Goal: Task Accomplishment & Management: Manage account settings

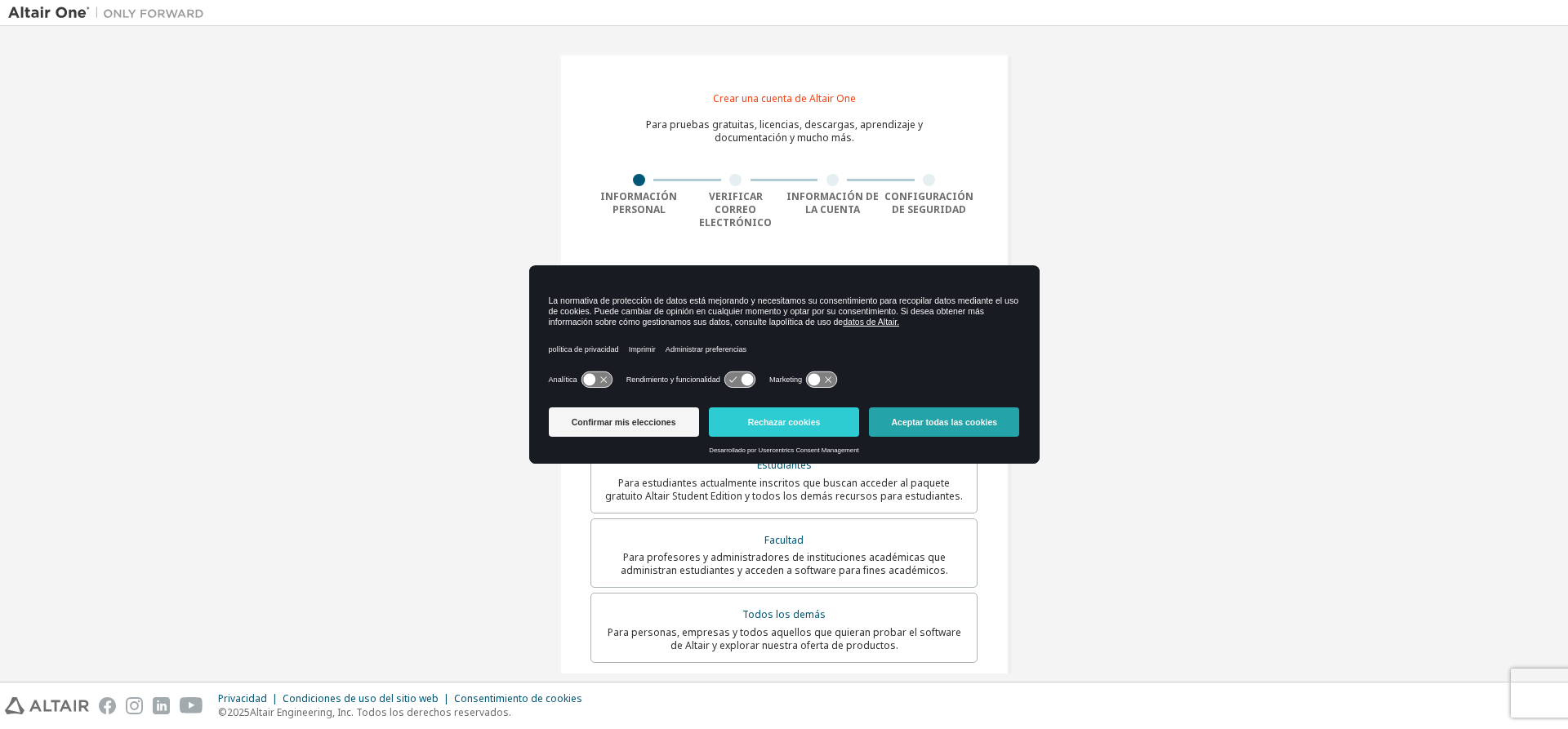
click at [923, 423] on font "Aceptar todas las cookies" at bounding box center [945, 422] width 106 height 10
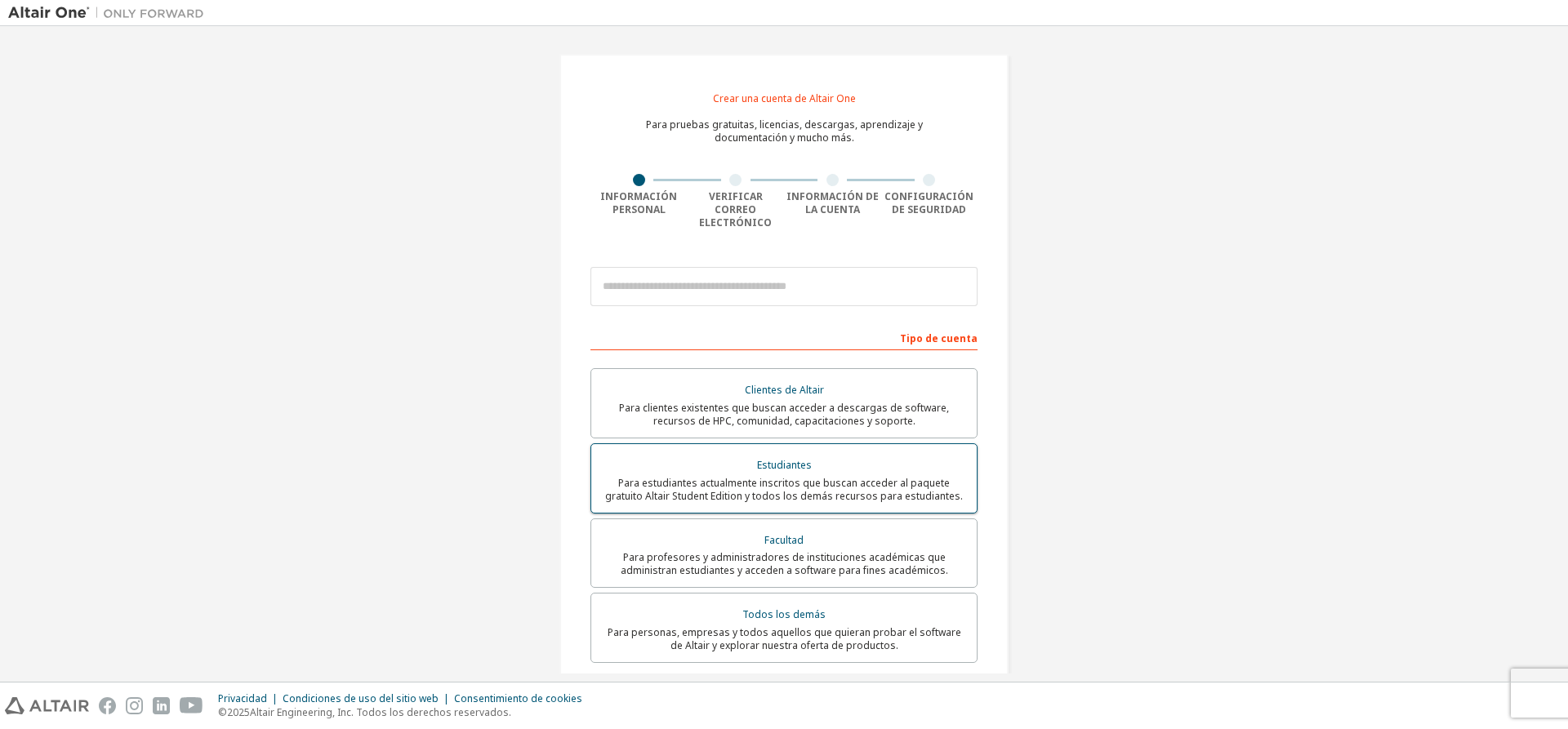
click at [859, 454] on div "Estudiantes" at bounding box center [784, 465] width 366 height 23
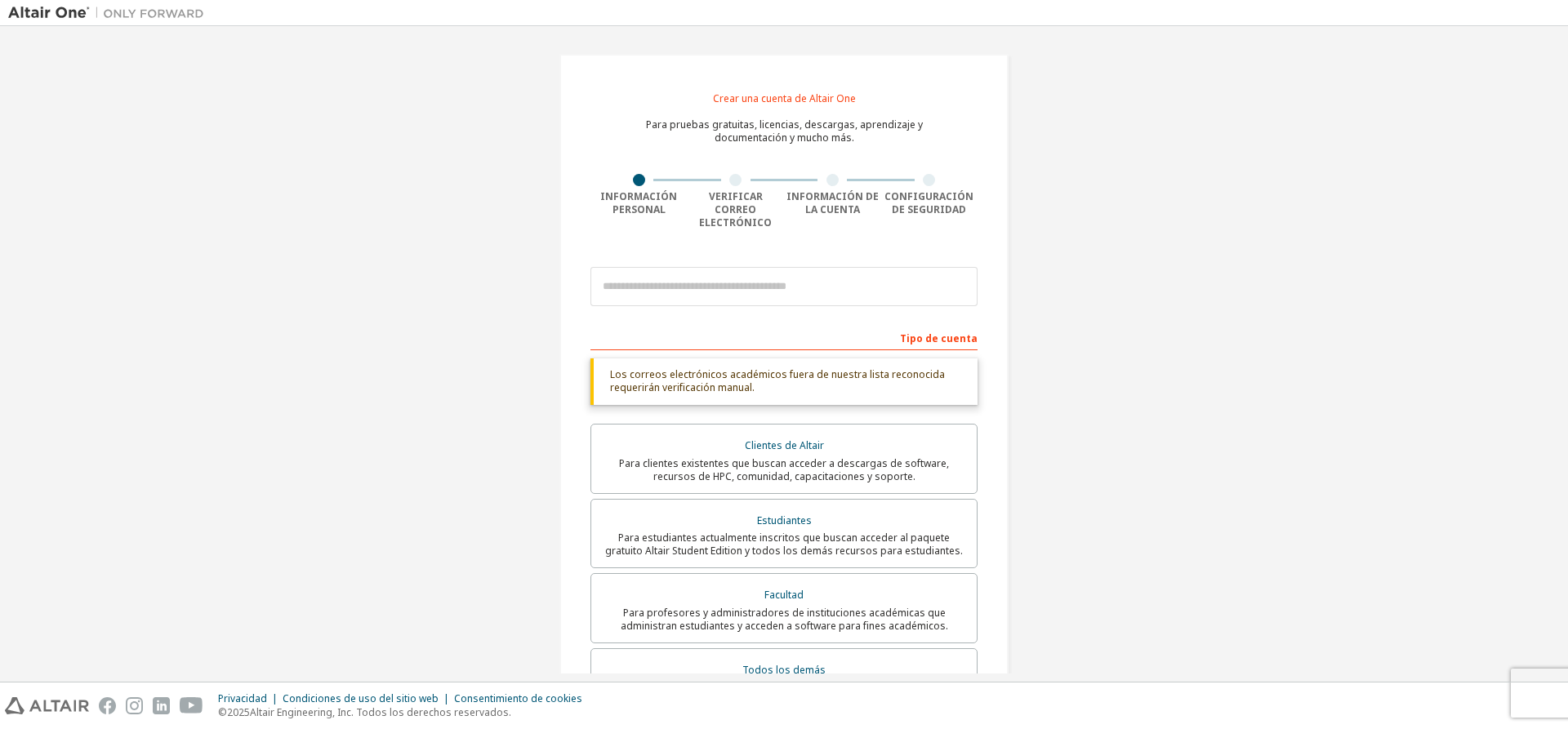
scroll to position [82, 0]
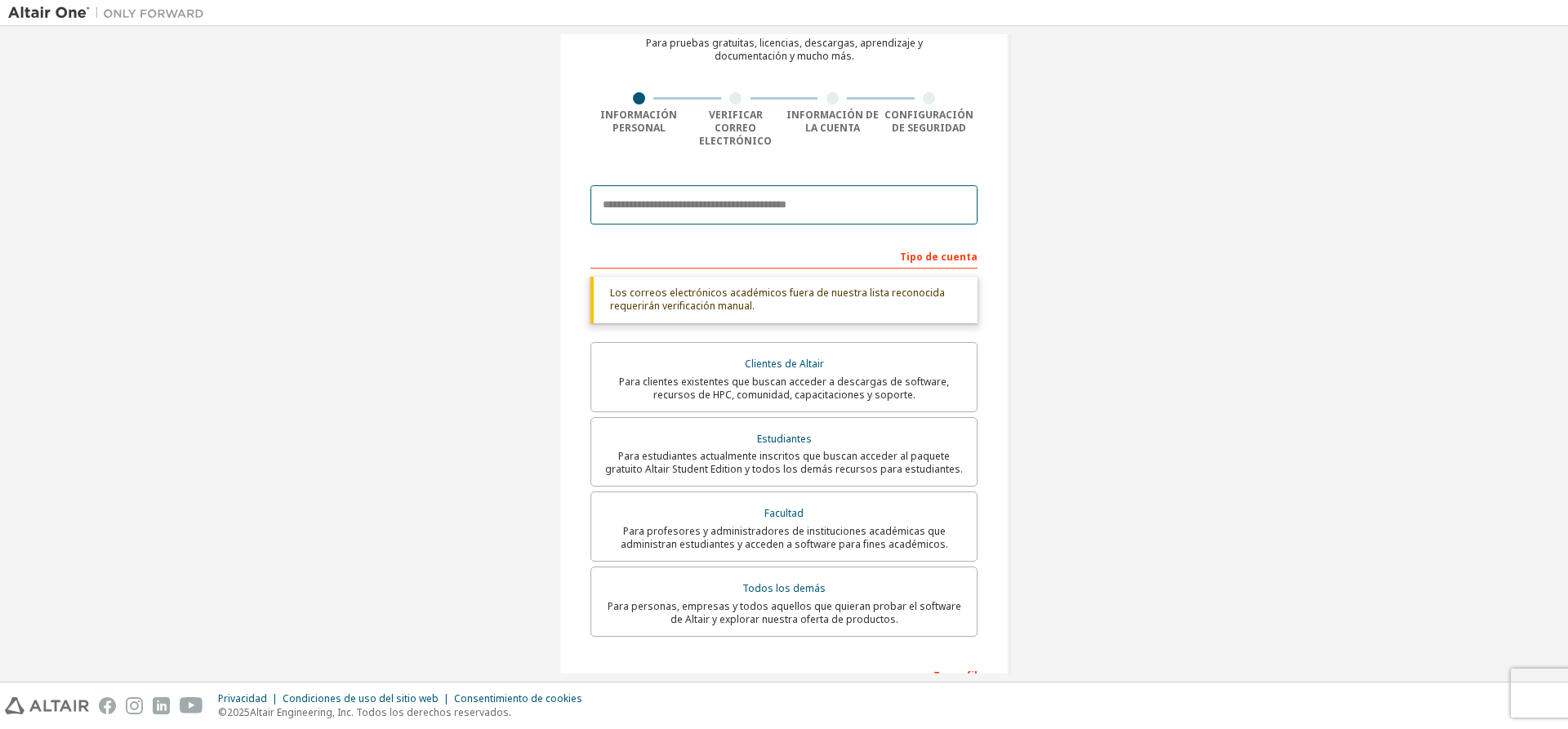
click at [775, 193] on input "email" at bounding box center [784, 205] width 387 height 40
type input "*"
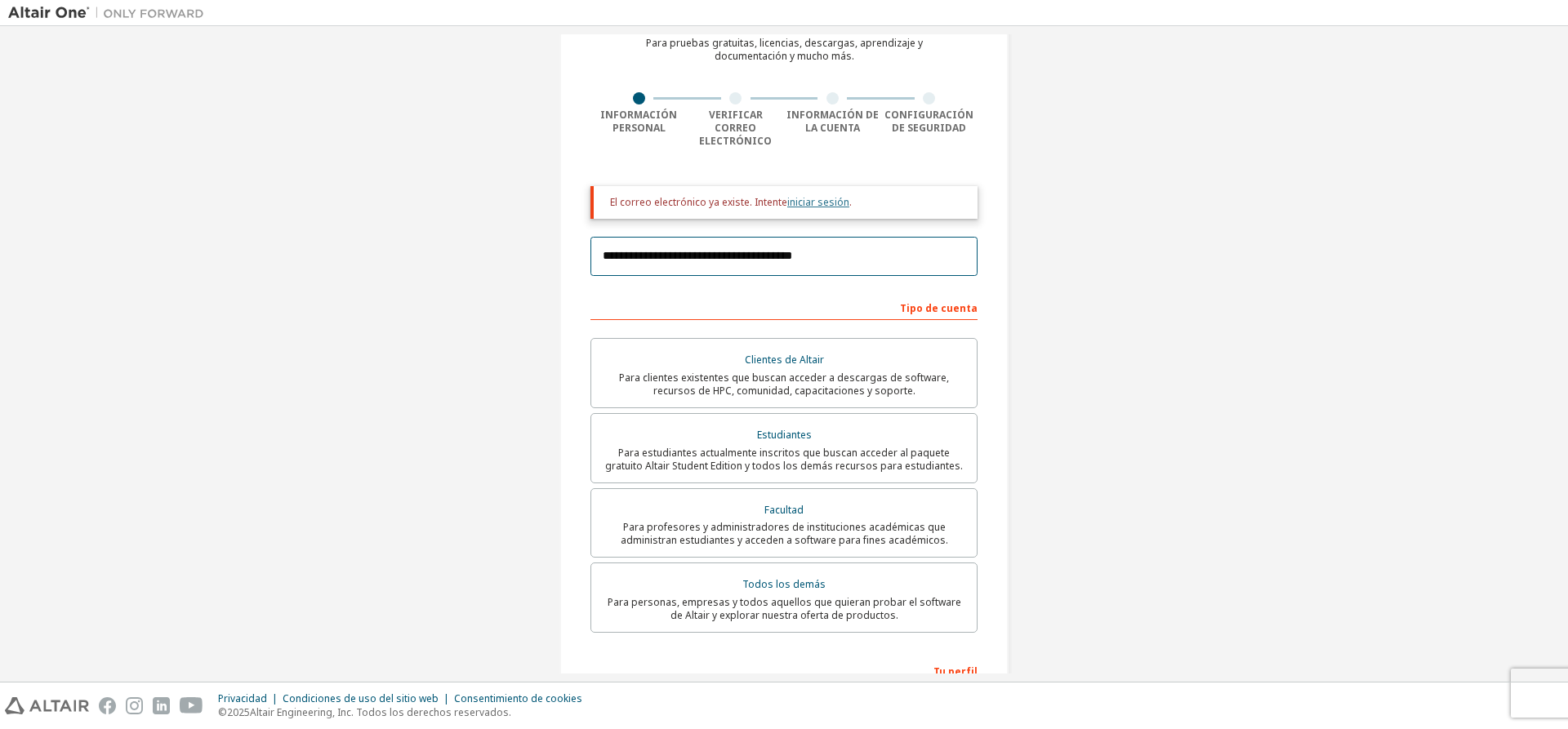
type input "**********"
click at [816, 196] on font "iniciar sesión" at bounding box center [818, 202] width 62 height 14
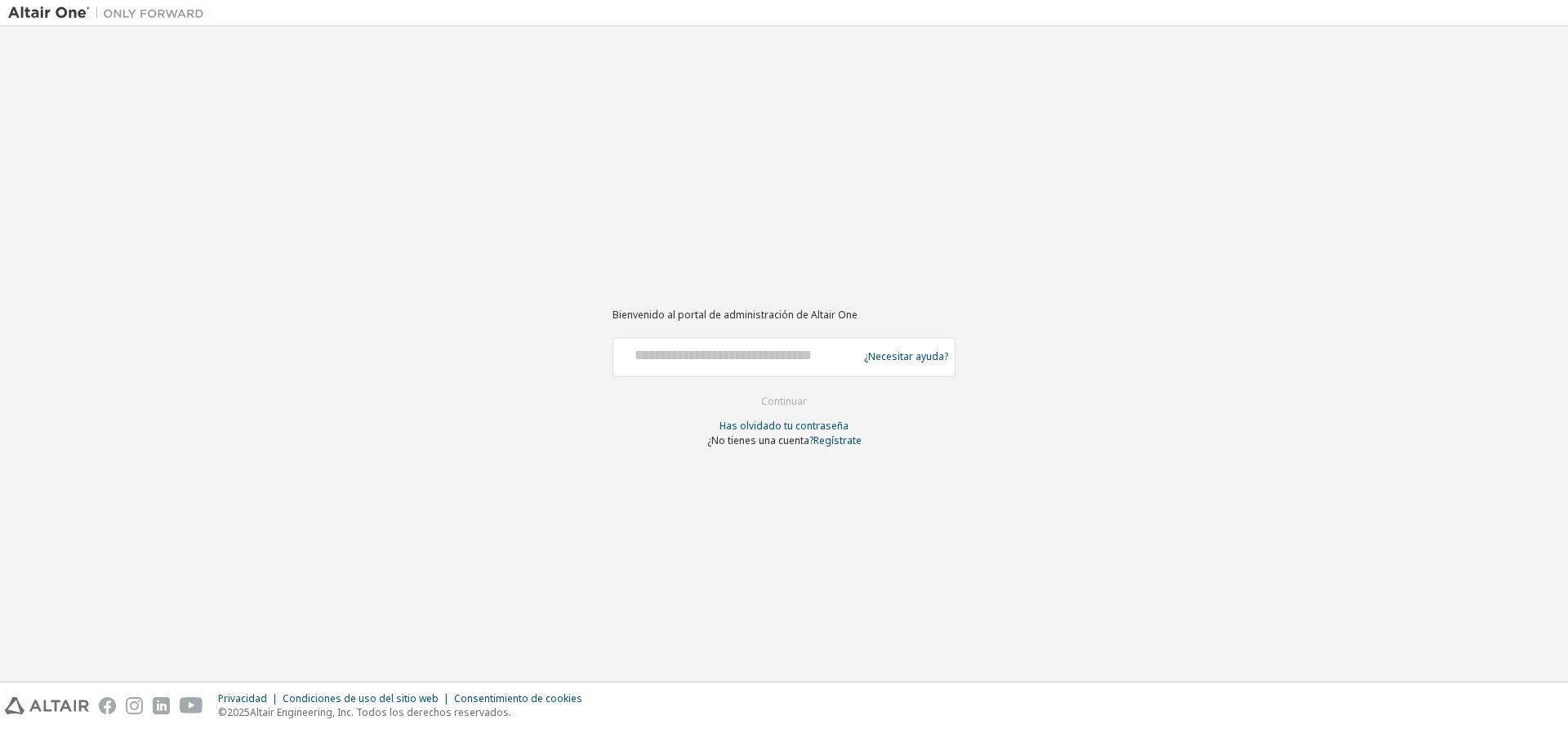
click at [798, 371] on div at bounding box center [737, 357] width 236 height 31
drag, startPoint x: 799, startPoint y: 364, endPoint x: 797, endPoint y: 357, distance: 7.3
click at [797, 361] on div at bounding box center [737, 357] width 236 height 31
click at [831, 357] on input "text" at bounding box center [737, 354] width 236 height 24
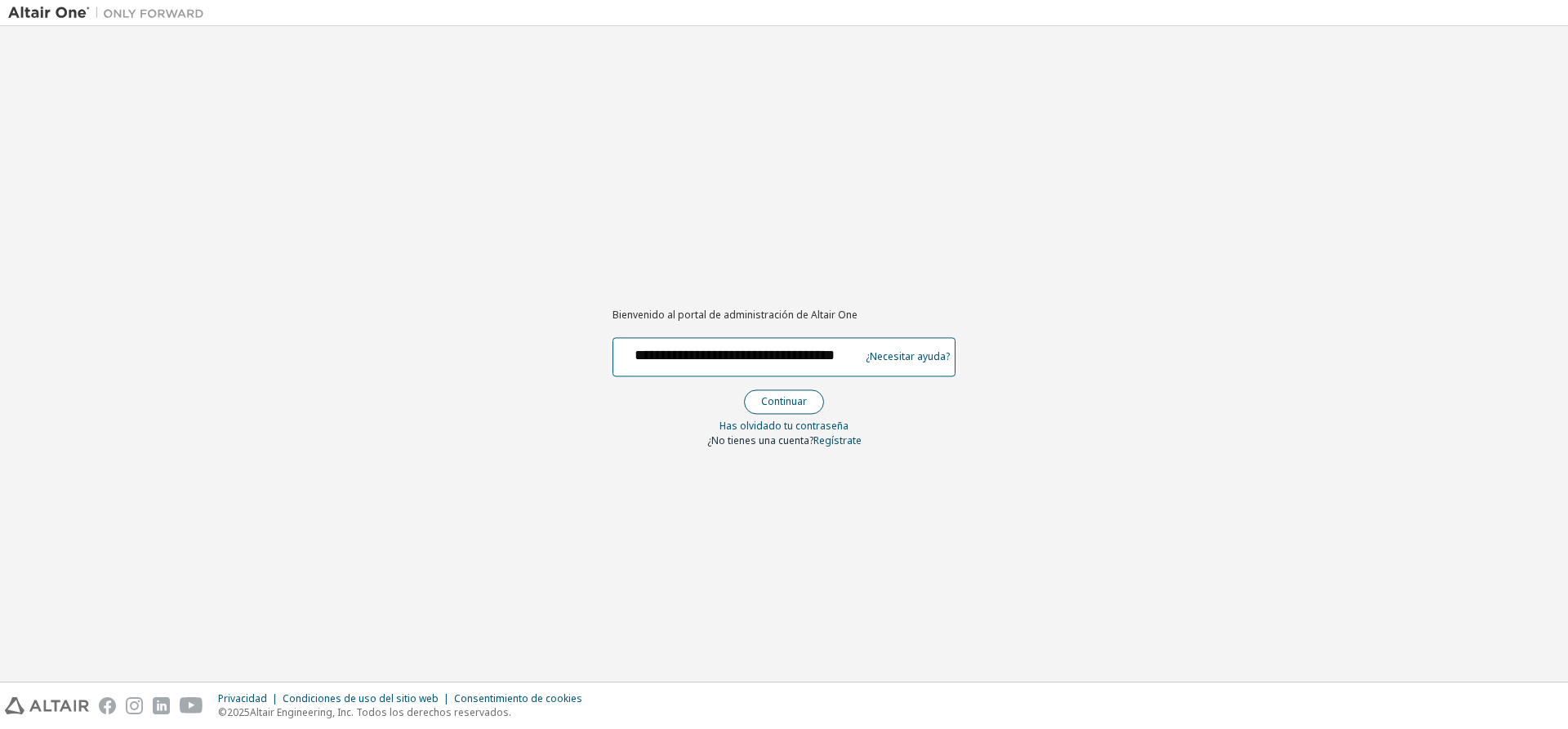
type input "**********"
click at [787, 409] on button "Continuar" at bounding box center [784, 401] width 80 height 25
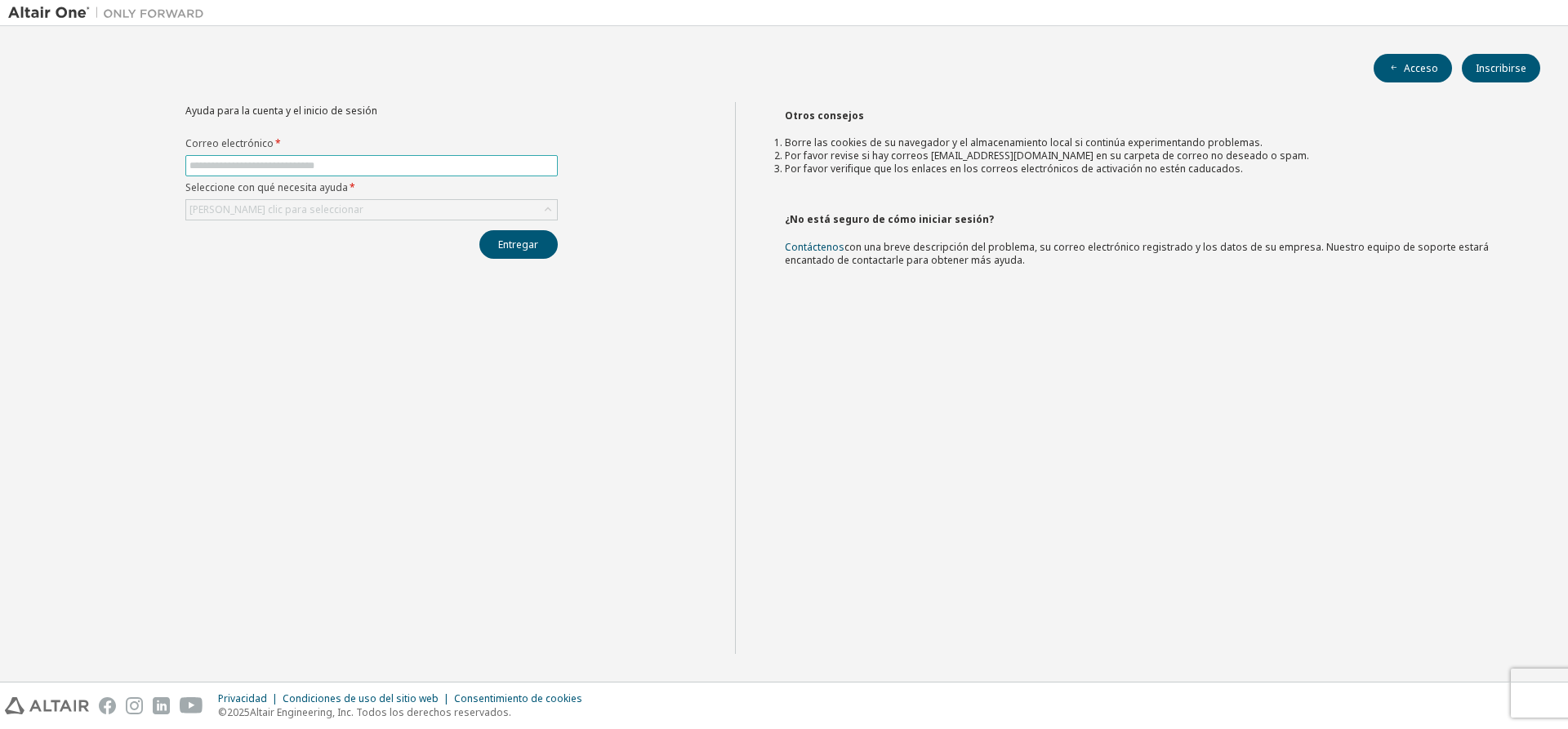
click at [448, 167] on input "text" at bounding box center [371, 165] width 365 height 13
type input "**********"
click at [422, 203] on div "[PERSON_NAME] clic para seleccionar" at bounding box center [371, 210] width 371 height 20
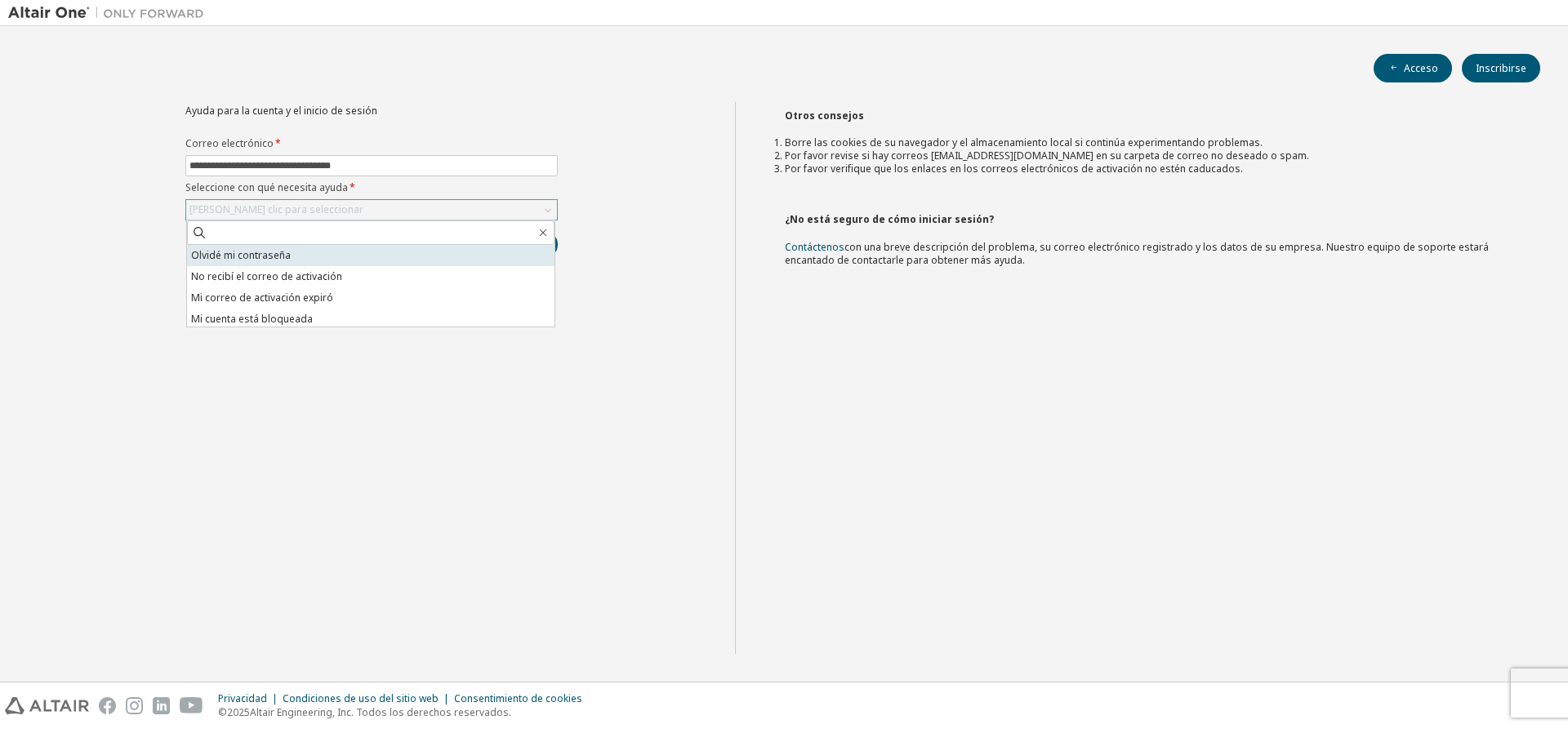
click at [412, 263] on li "Olvidé mi contraseña" at bounding box center [371, 255] width 368 height 21
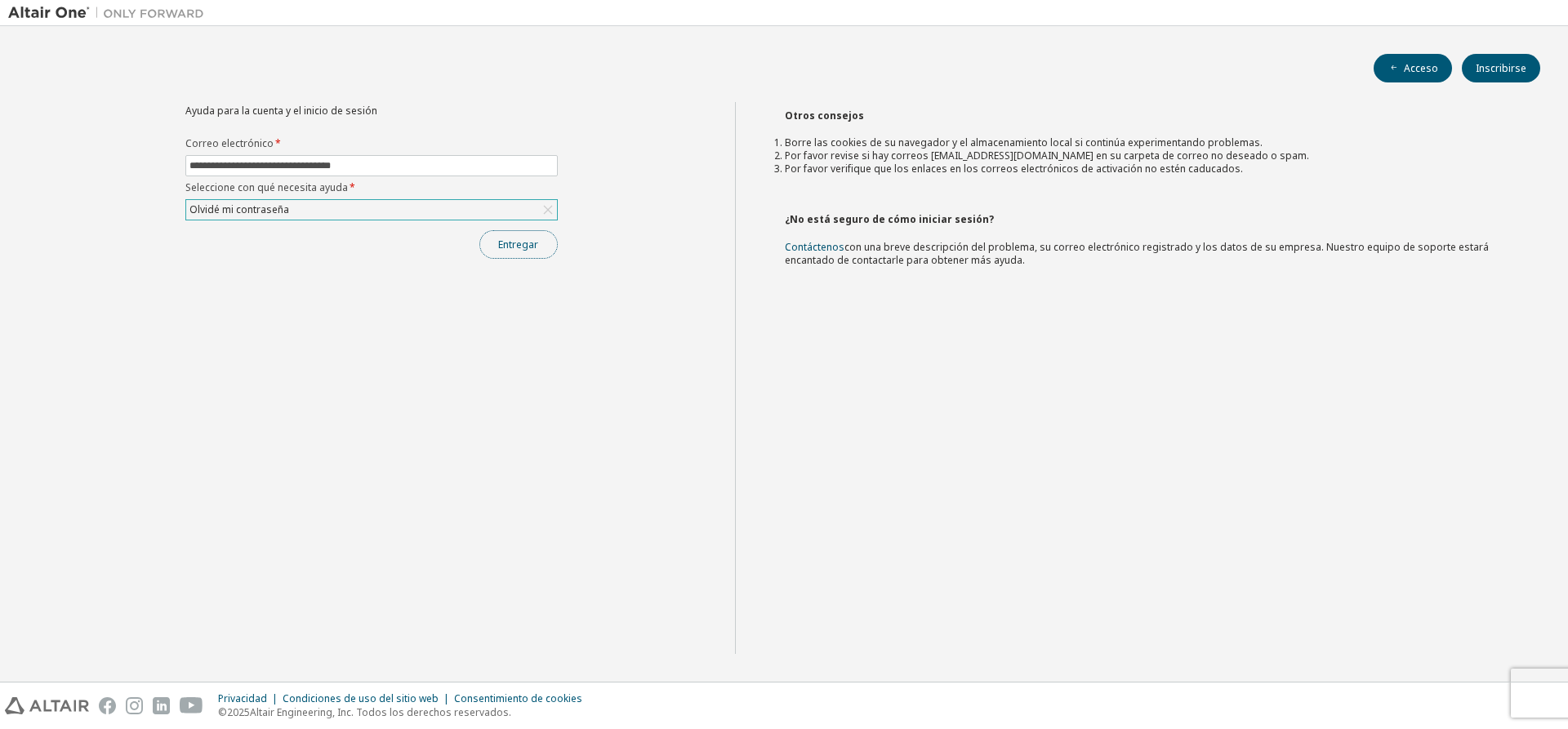
click at [525, 238] on font "Entregar" at bounding box center [518, 245] width 41 height 14
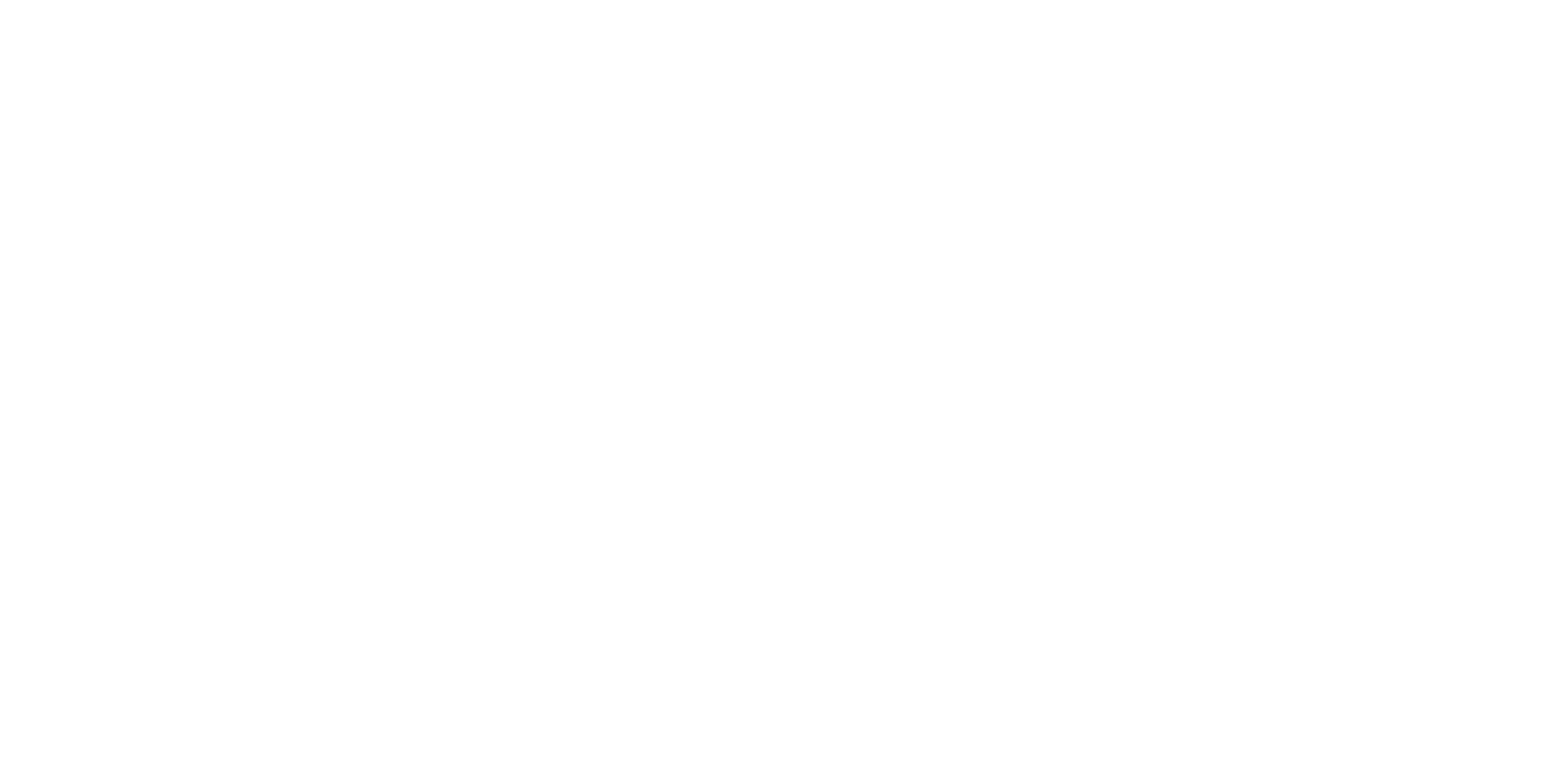
click at [531, 108] on div at bounding box center [784, 386] width 1568 height 772
click at [531, 109] on div at bounding box center [784, 386] width 1568 height 772
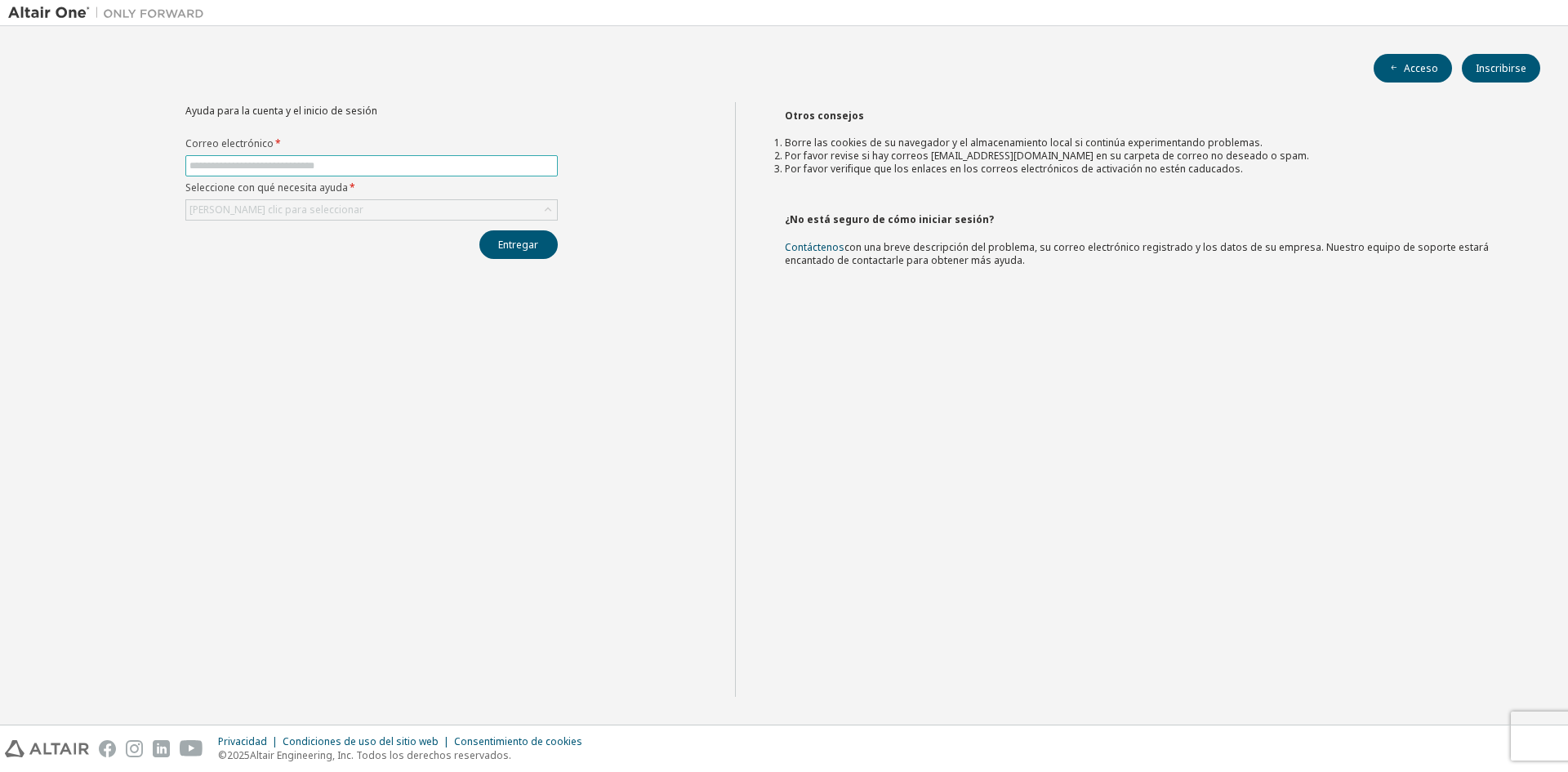
click at [479, 172] on span at bounding box center [371, 165] width 372 height 21
click at [417, 172] on span at bounding box center [371, 165] width 372 height 21
click at [417, 162] on input "text" at bounding box center [371, 165] width 365 height 13
click at [387, 162] on input "**********" at bounding box center [371, 165] width 365 height 13
type input "**********"
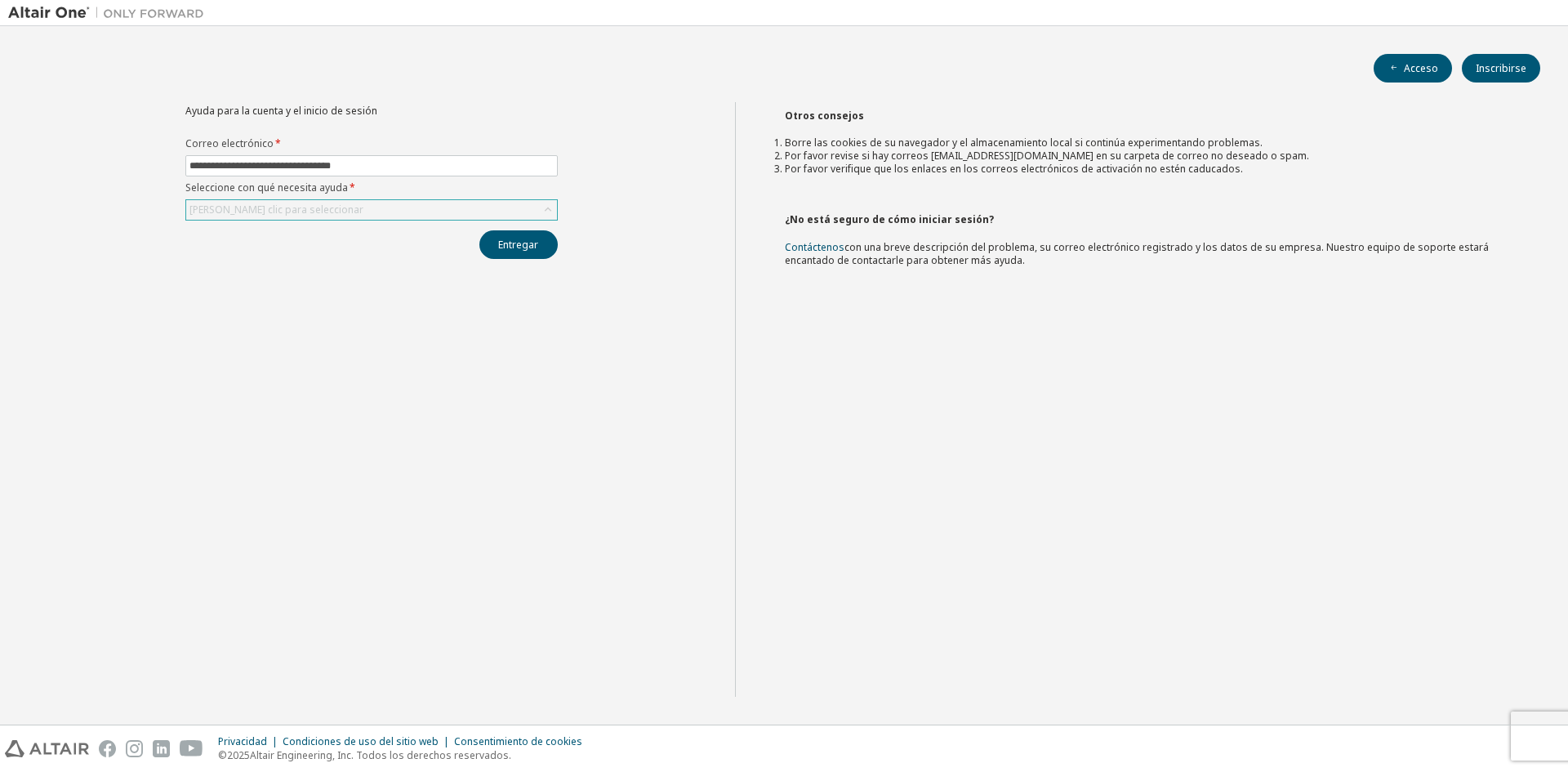
click at [450, 205] on div "[PERSON_NAME] clic para seleccionar" at bounding box center [371, 211] width 371 height 20
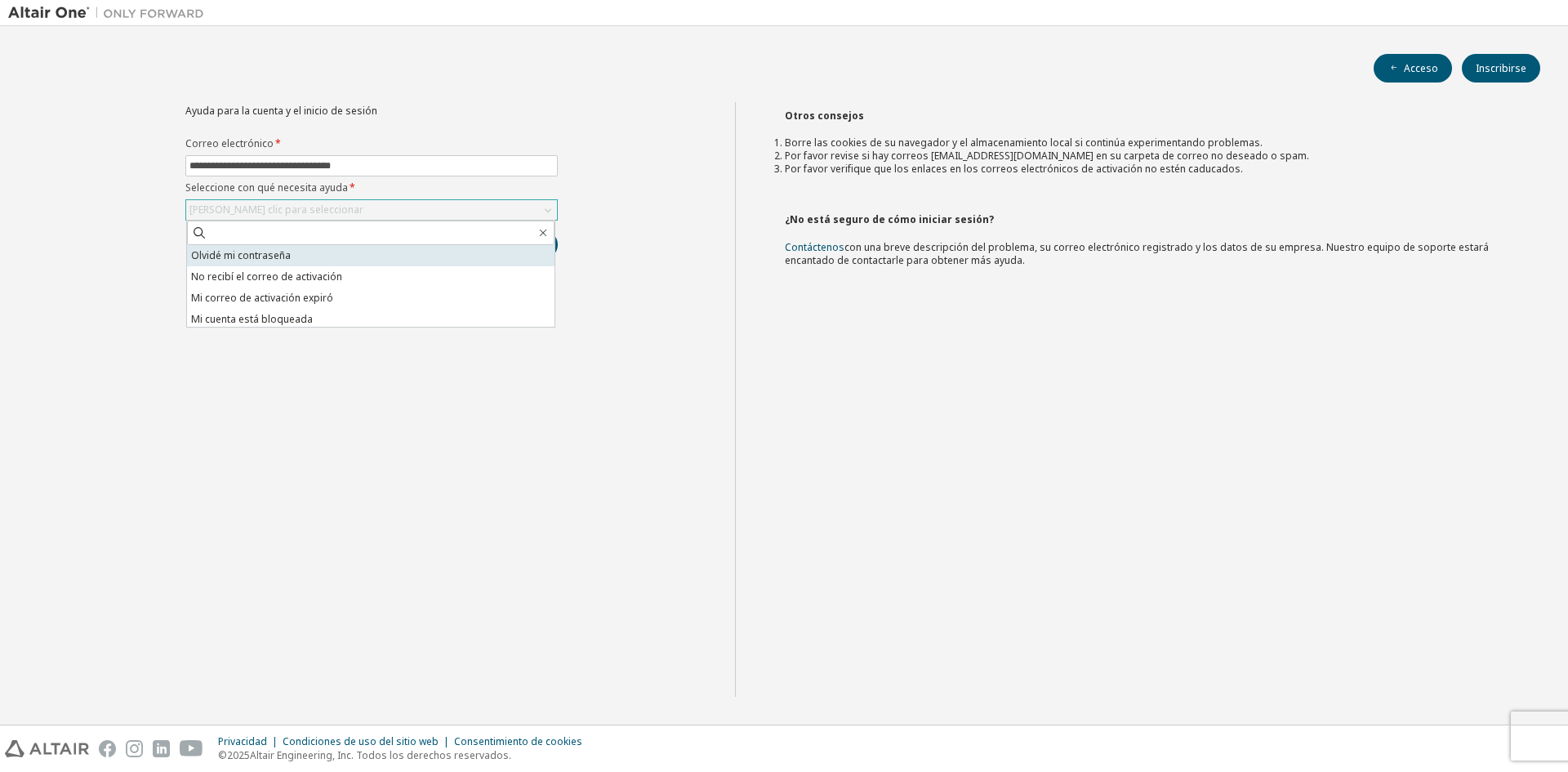
click at [420, 262] on li "Olvidé mi contraseña" at bounding box center [371, 255] width 368 height 21
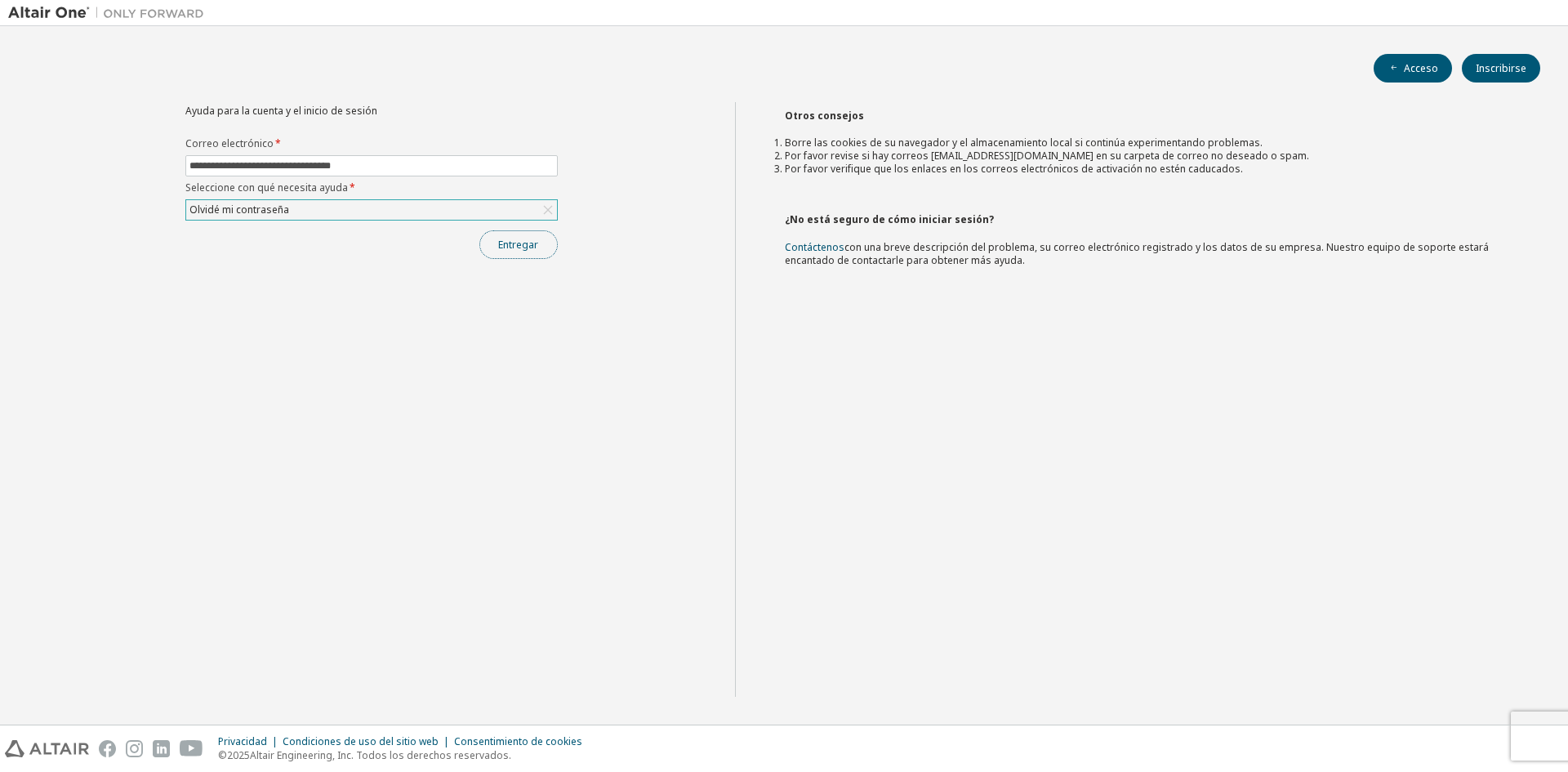
click at [535, 246] on font "Entregar" at bounding box center [518, 245] width 41 height 14
